Goal: Task Accomplishment & Management: Manage account settings

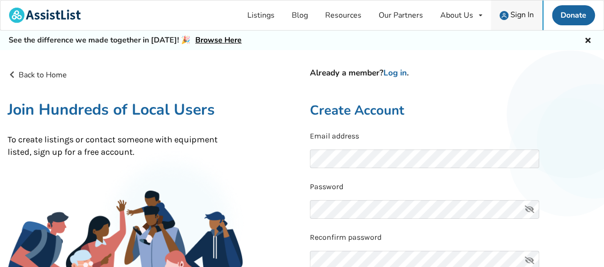
click at [520, 14] on span "Sign In" at bounding box center [522, 15] width 23 height 11
click at [520, 12] on span "Sign In" at bounding box center [522, 15] width 23 height 11
click at [586, 43] on icon at bounding box center [588, 39] width 9 height 8
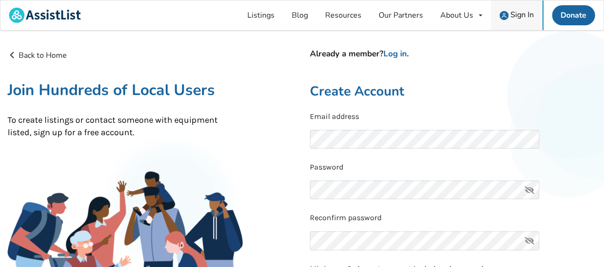
click at [512, 14] on span "Sign In" at bounding box center [522, 15] width 23 height 11
click at [527, 191] on icon at bounding box center [529, 190] width 19 height 19
click at [397, 56] on link "Log in" at bounding box center [395, 53] width 23 height 11
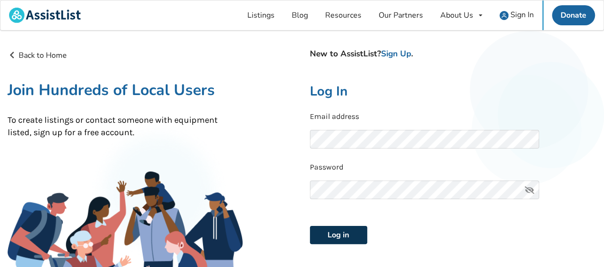
click at [350, 237] on button "Log in" at bounding box center [338, 235] width 57 height 18
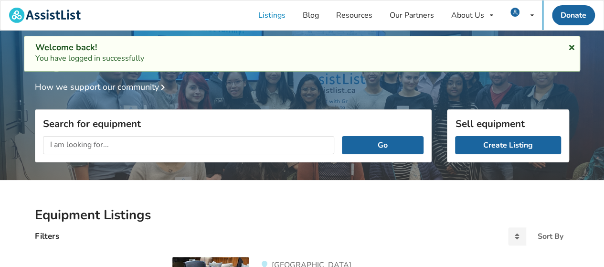
click at [573, 48] on icon at bounding box center [571, 46] width 9 height 8
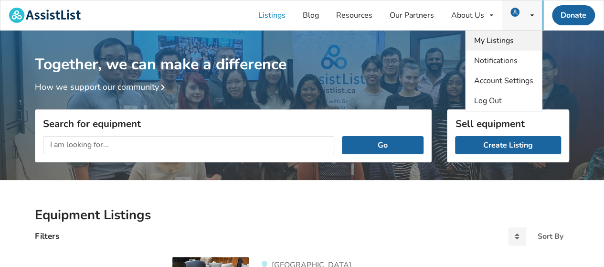
click at [521, 41] on link "My Listings" at bounding box center [504, 41] width 76 height 20
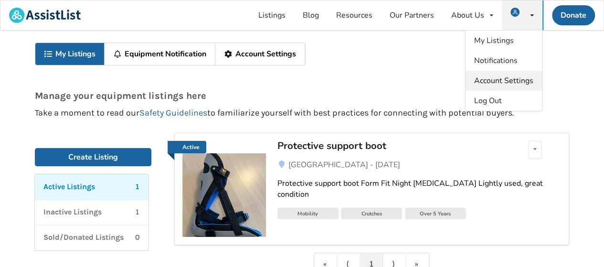
click at [513, 82] on span "Account Settings" at bounding box center [503, 80] width 59 height 11
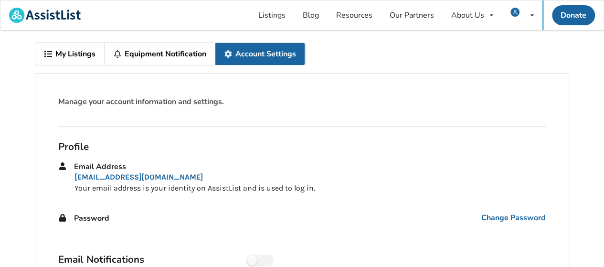
click at [227, 57] on icon at bounding box center [228, 54] width 9 height 8
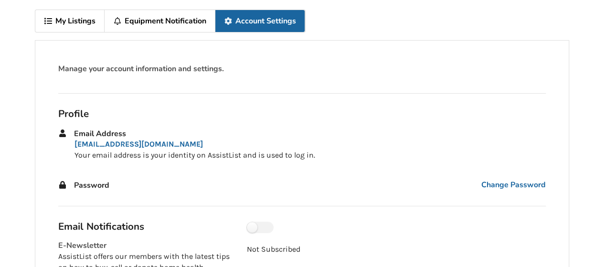
scroll to position [48, 0]
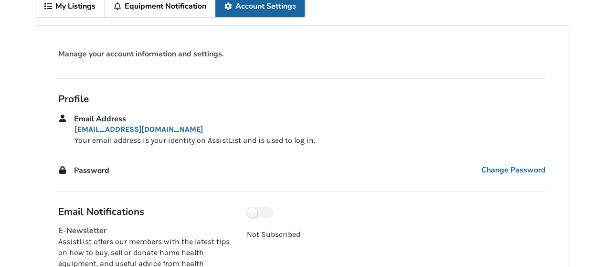
click at [100, 131] on p "[EMAIL_ADDRESS][DOMAIN_NAME]" at bounding box center [310, 129] width 471 height 11
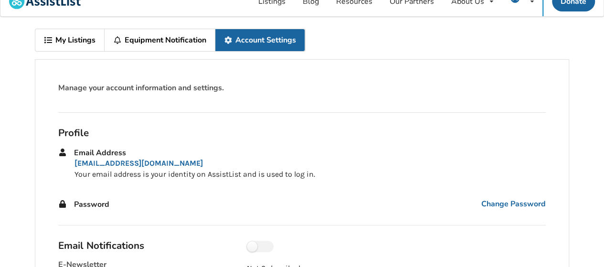
scroll to position [0, 0]
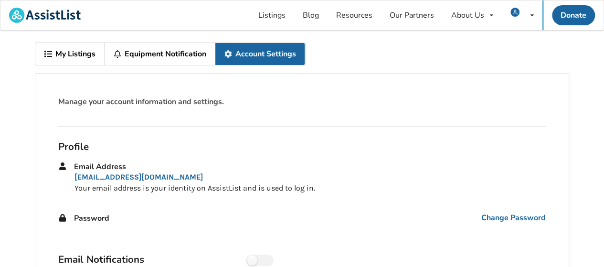
click at [75, 53] on link "My Listings" at bounding box center [69, 54] width 69 height 22
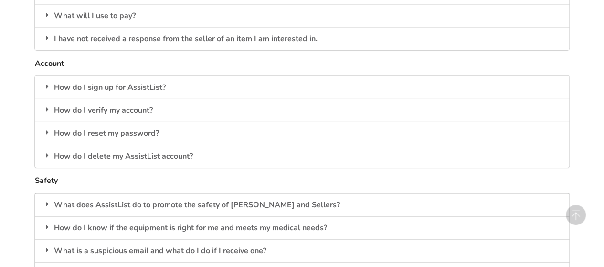
scroll to position [1452, 0]
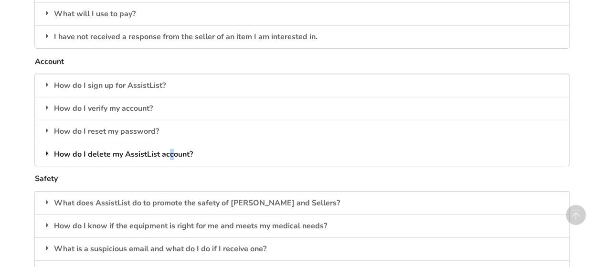
drag, startPoint x: 171, startPoint y: 145, endPoint x: 181, endPoint y: 140, distance: 11.7
click at [171, 145] on div "How do I delete my AssistList account?" at bounding box center [302, 154] width 534 height 23
